Goal: Check status: Check status

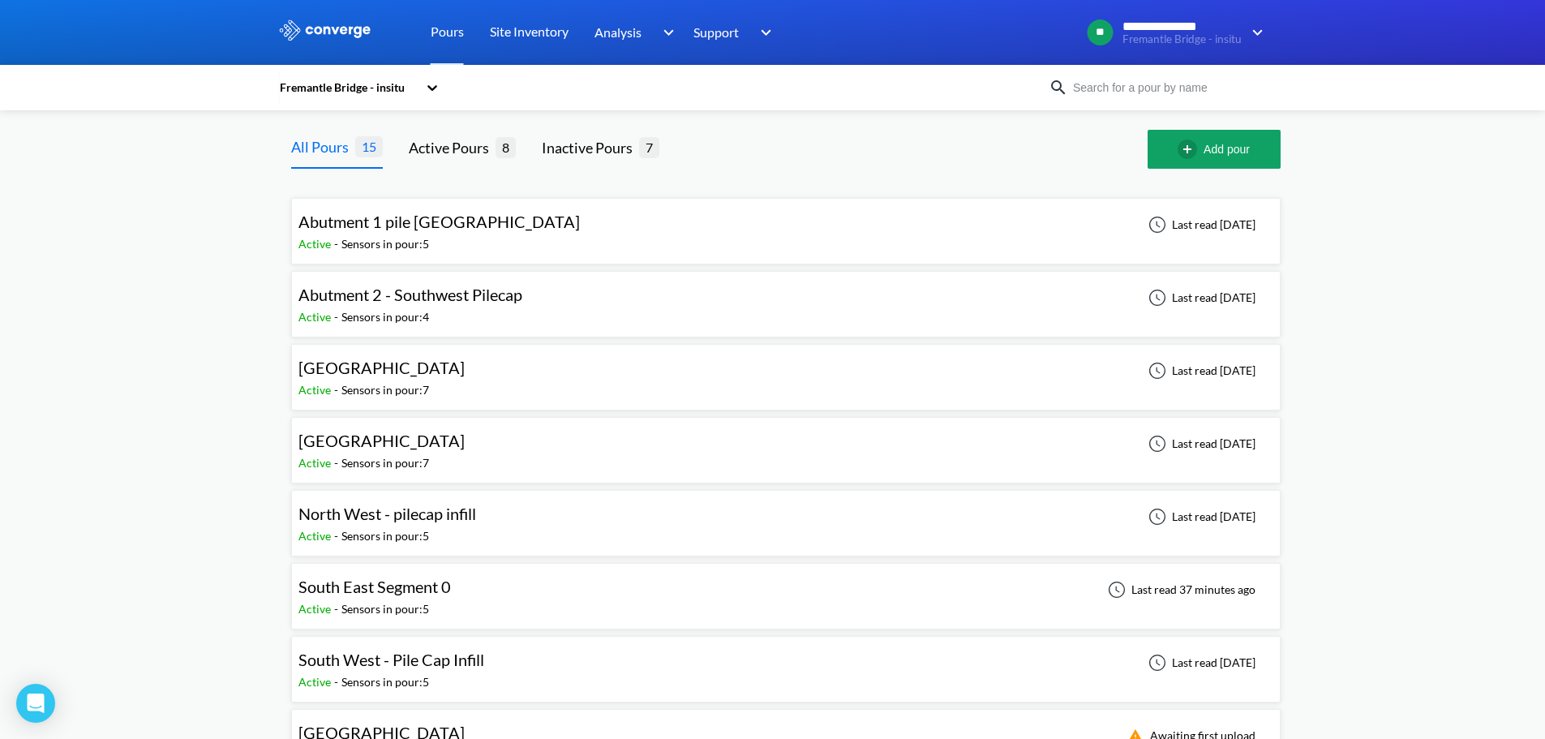
scroll to position [81, 0]
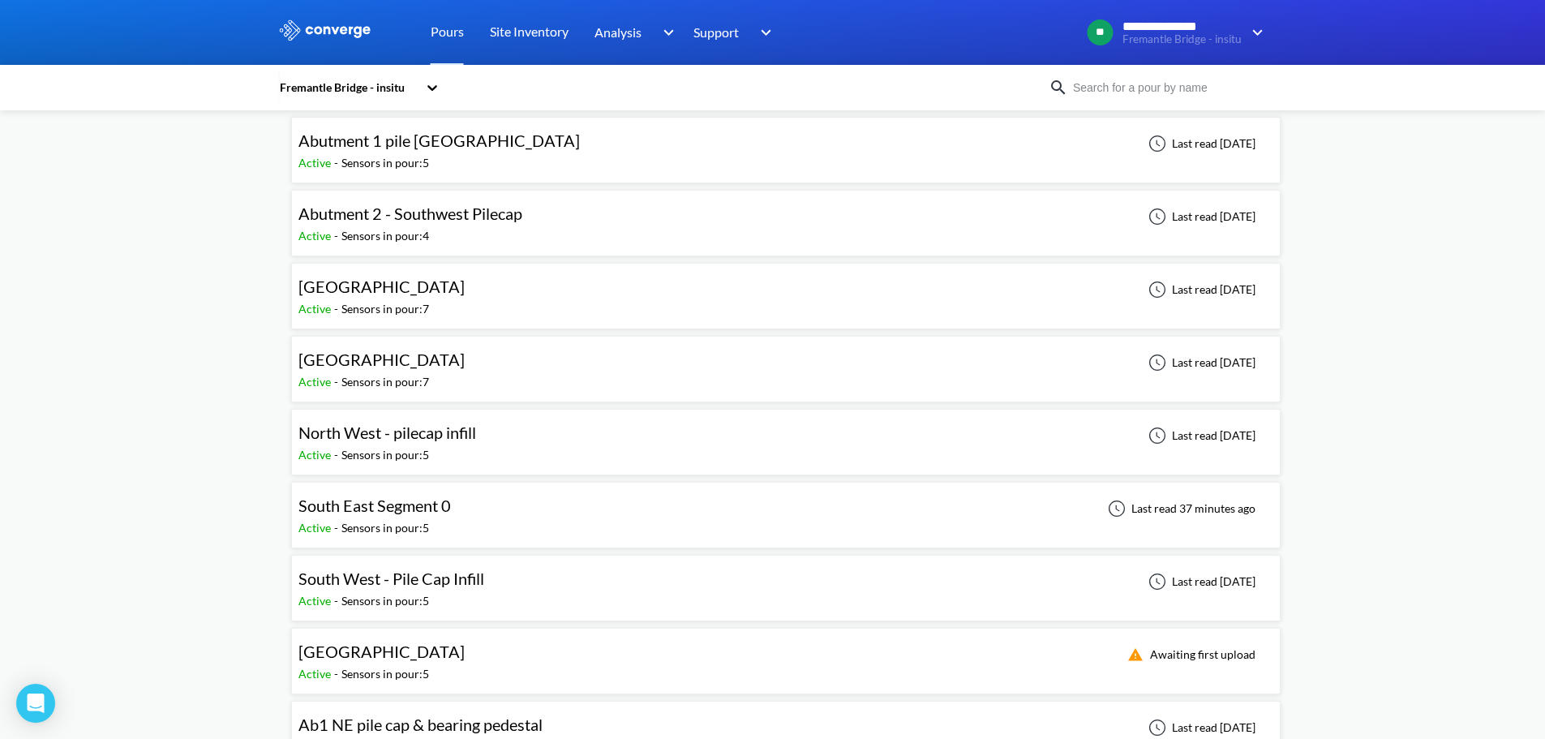
click at [487, 659] on div "South West Seg0 Active - Sensors in pour: 5 Awaiting first upload" at bounding box center [785, 661] width 975 height 52
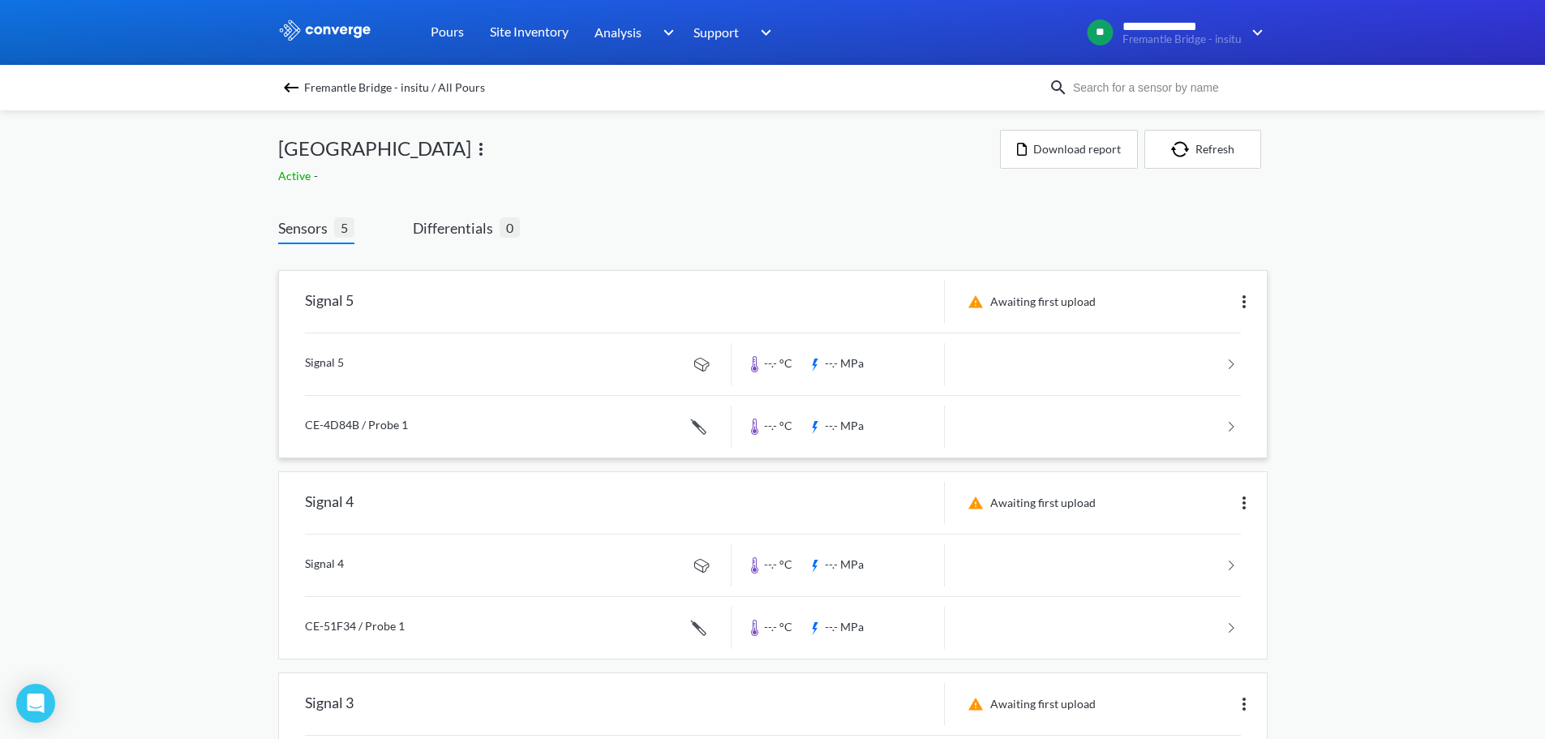
click at [1251, 294] on img at bounding box center [1243, 301] width 19 height 19
click at [1169, 308] on div "Edit" at bounding box center [1202, 301] width 104 height 31
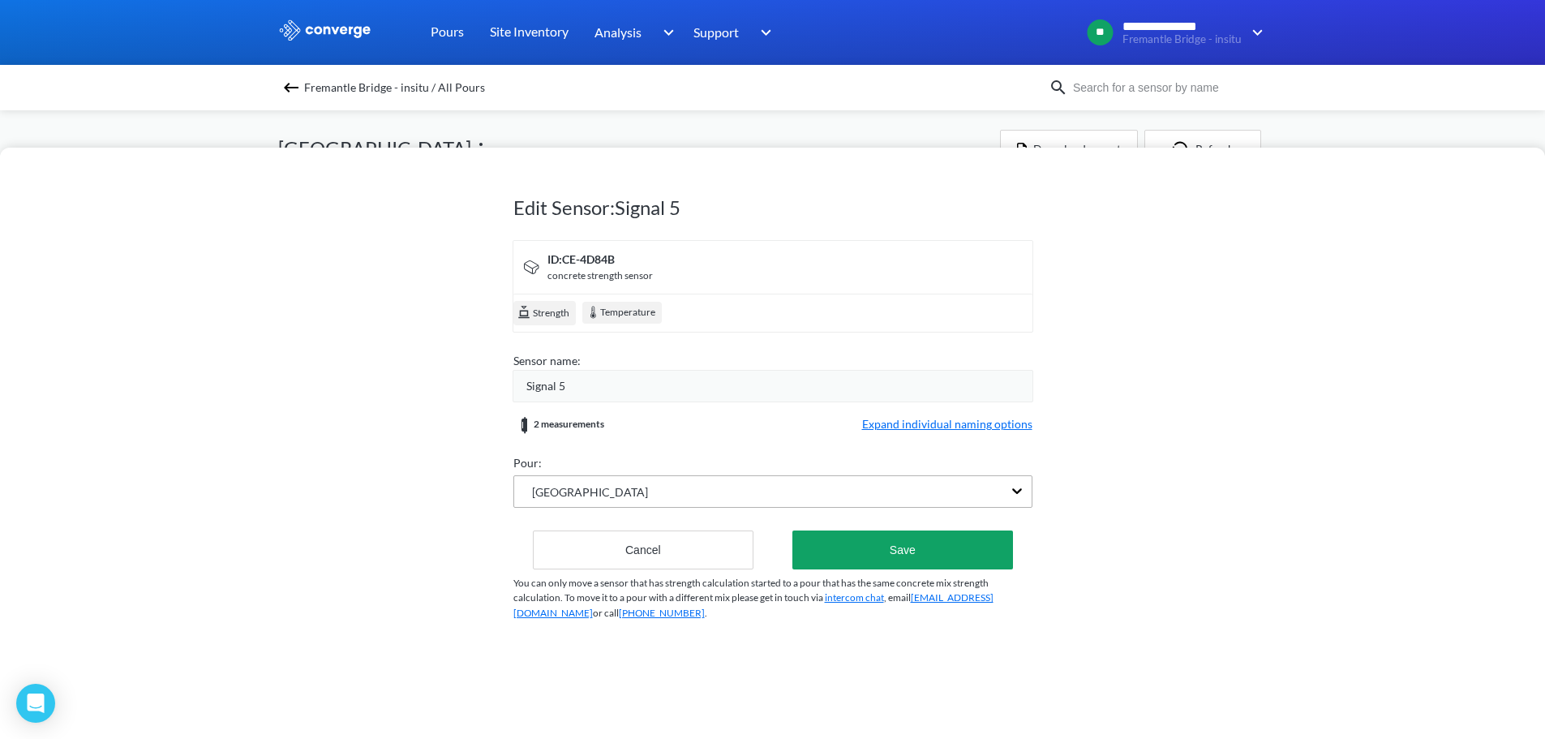
click at [988, 492] on div "South West Seg0" at bounding box center [772, 491] width 519 height 32
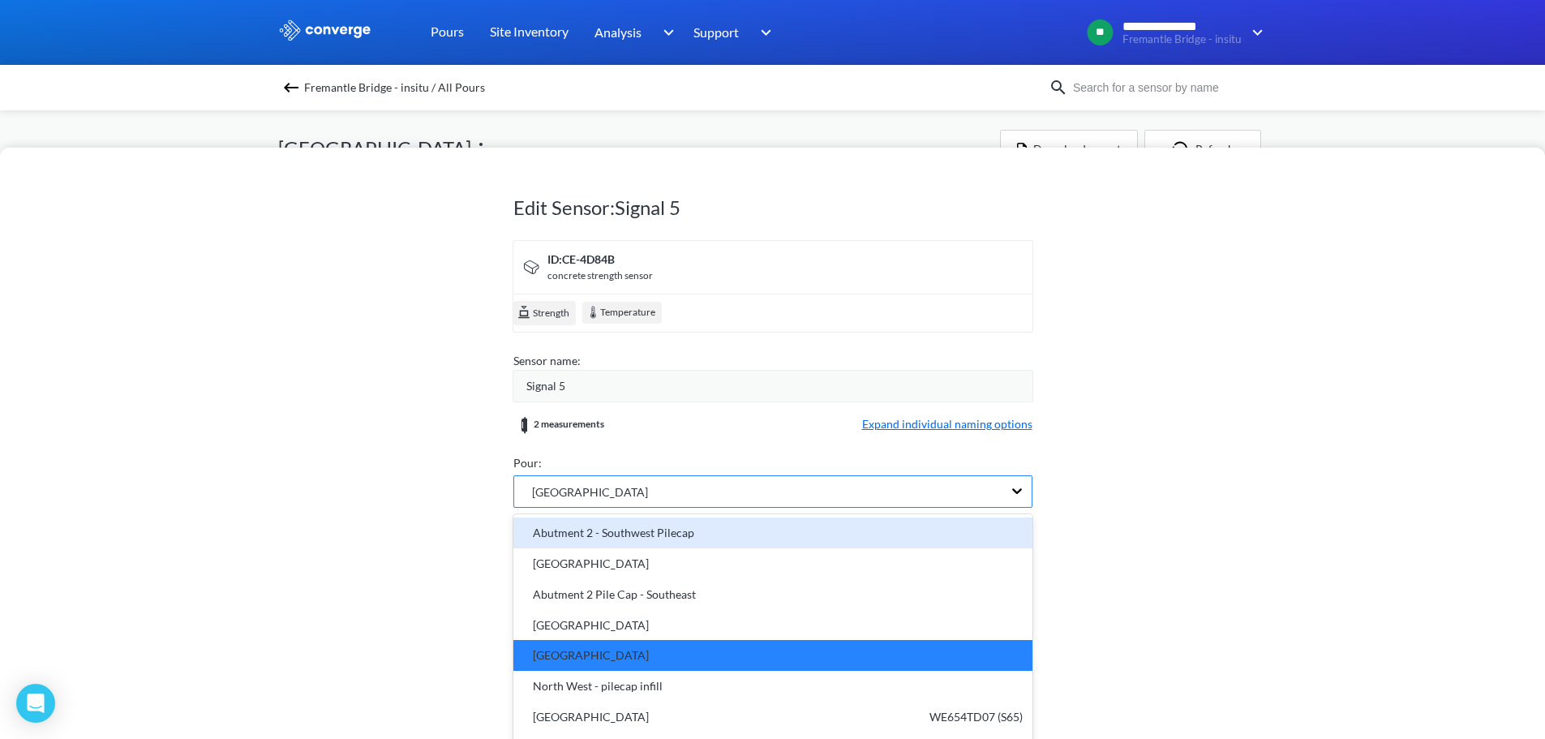
scroll to position [25, 0]
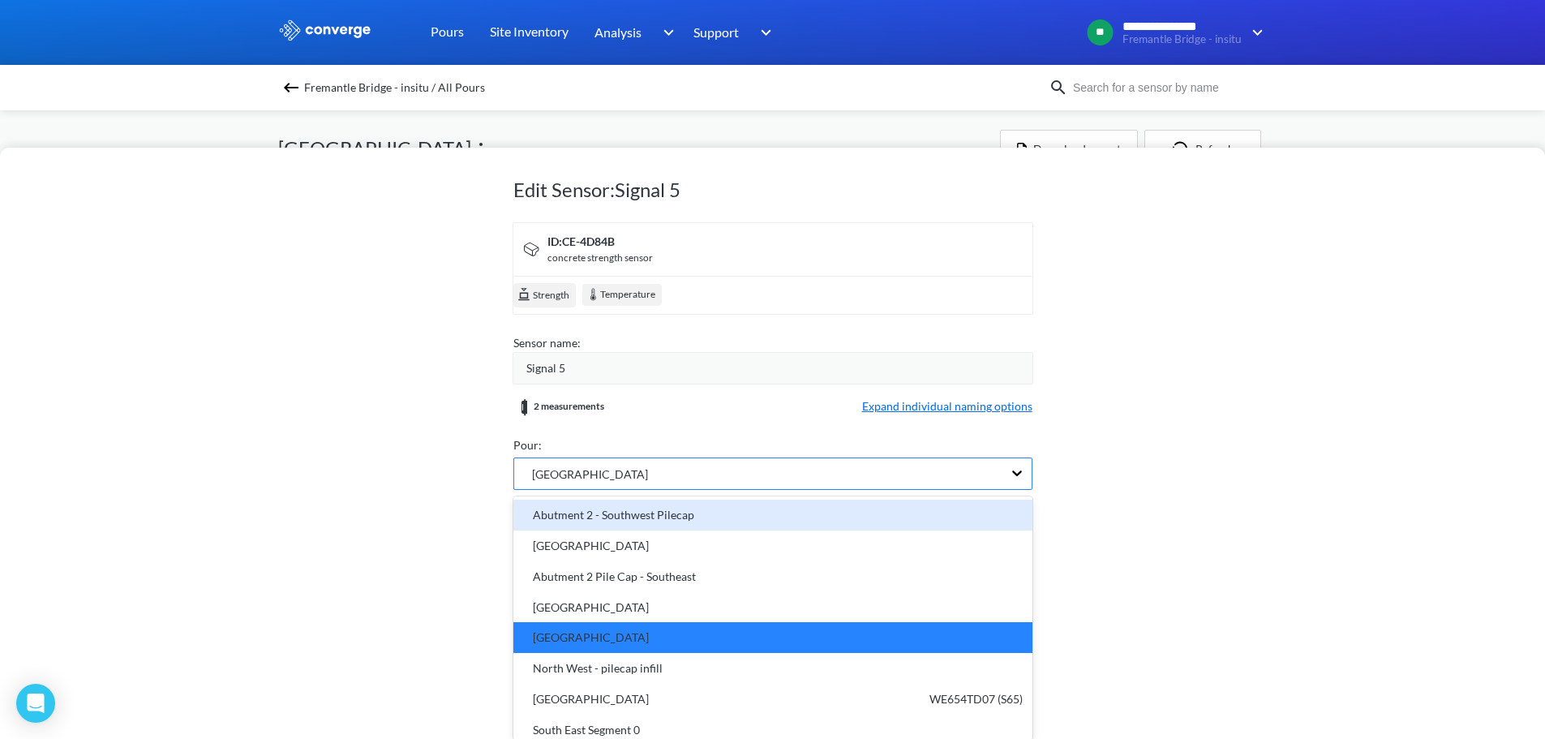
click at [988, 500] on div "Abutment 2 - Southwest Pilecap" at bounding box center [772, 515] width 519 height 31
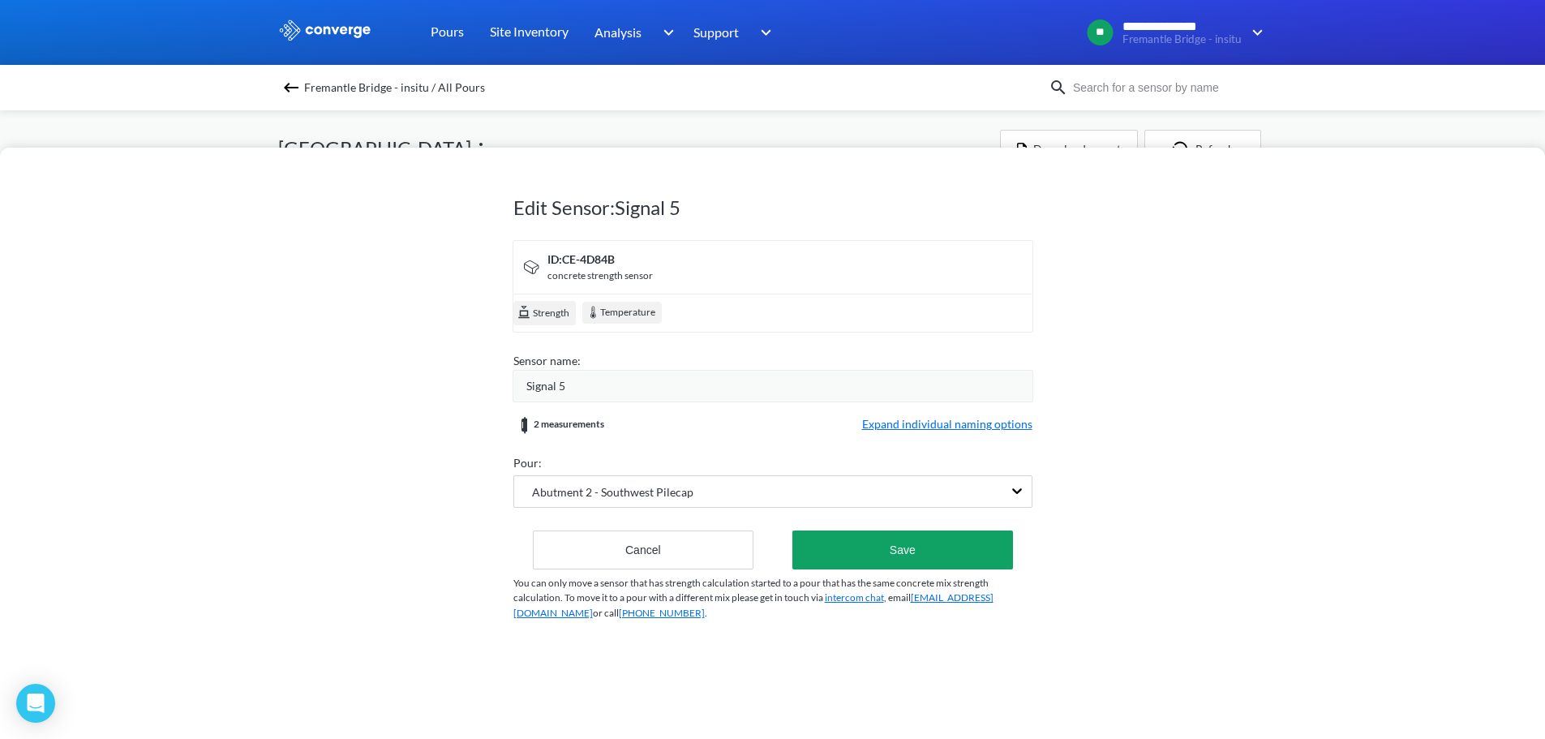
click at [1114, 471] on div "Edit Sensor: Signal 5 ID: CE-4D84B concrete strength sensor Strength Temperatur…" at bounding box center [772, 443] width 1545 height 591
click at [702, 543] on button "Cancel" at bounding box center [643, 549] width 221 height 39
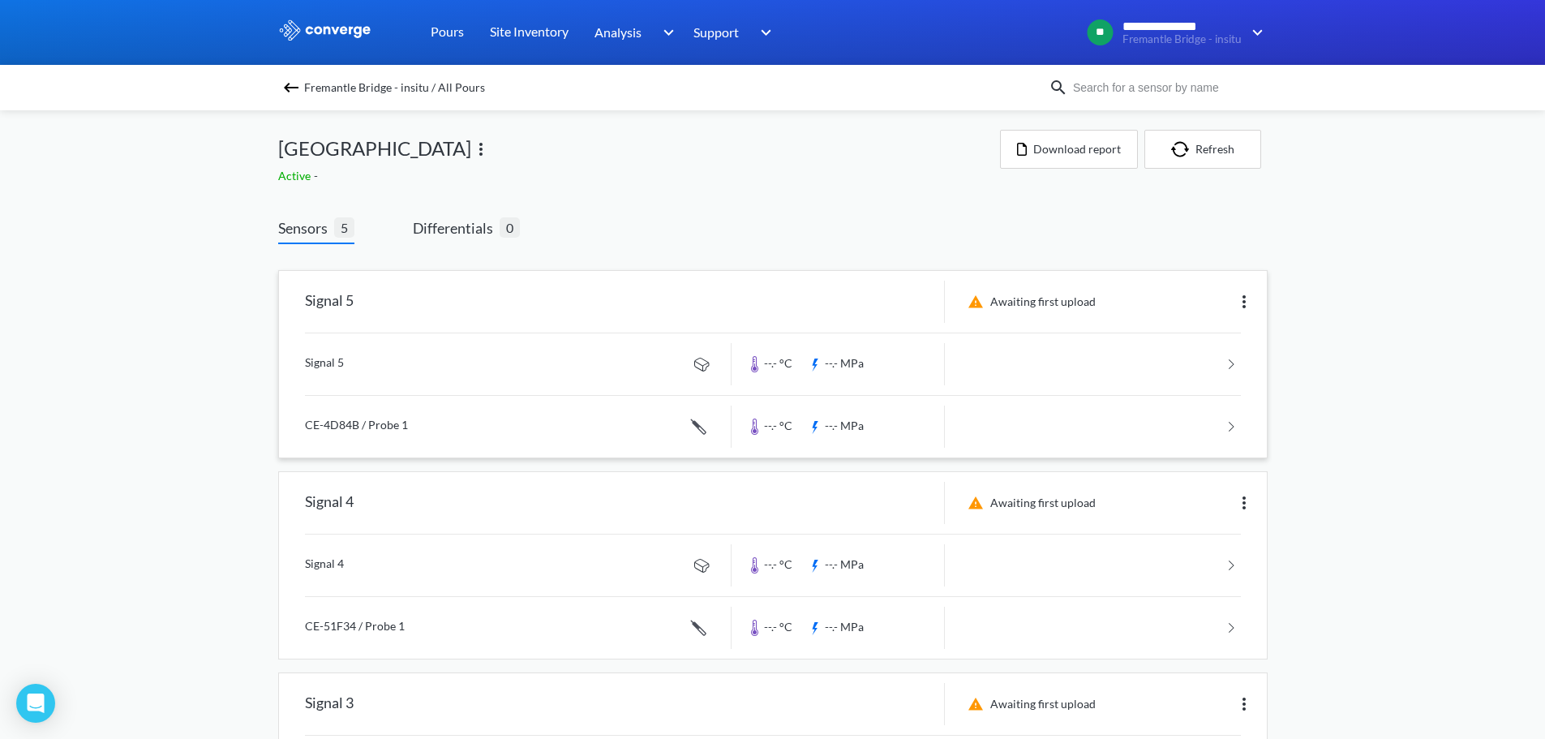
click at [1212, 362] on link at bounding box center [773, 364] width 936 height 62
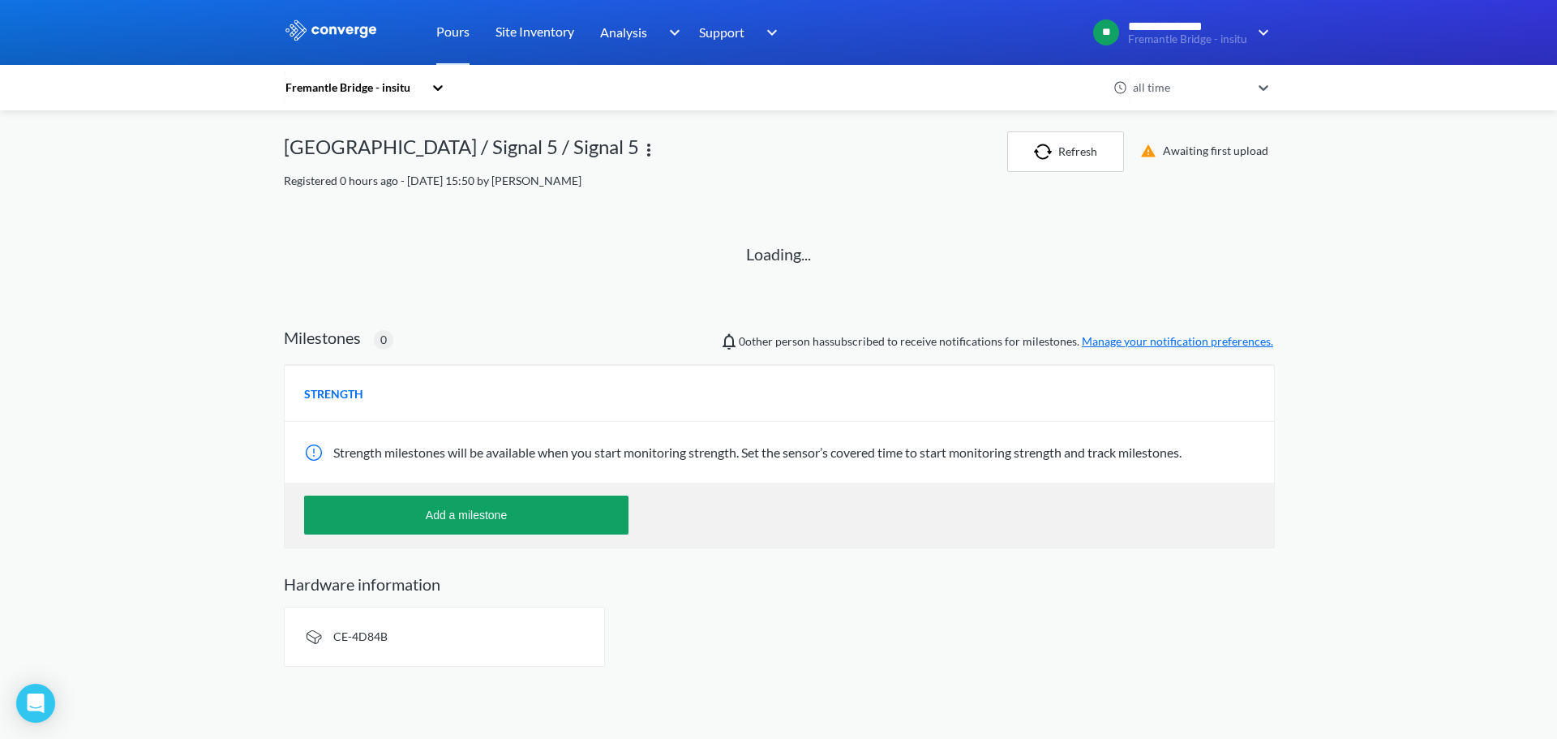
click at [353, 642] on span "CE-4D84B" at bounding box center [360, 636] width 54 height 14
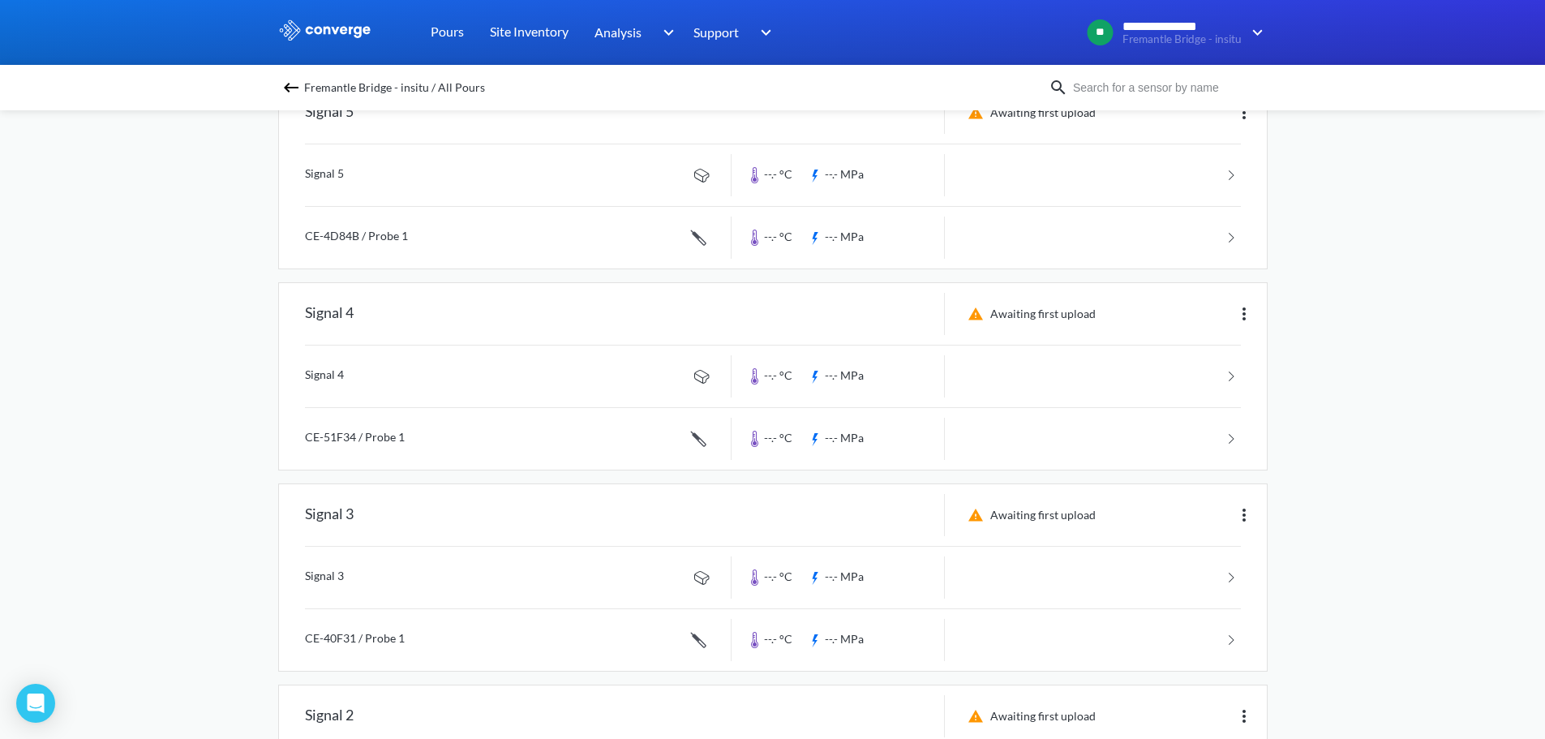
scroll to position [70, 0]
